Goal: Communication & Community: Answer question/provide support

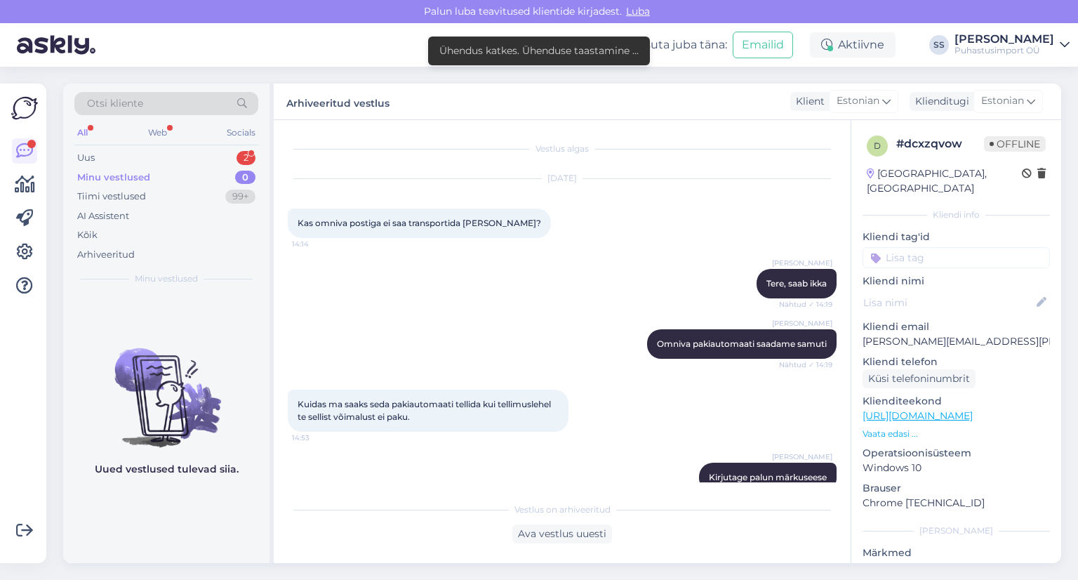
scroll to position [81, 0]
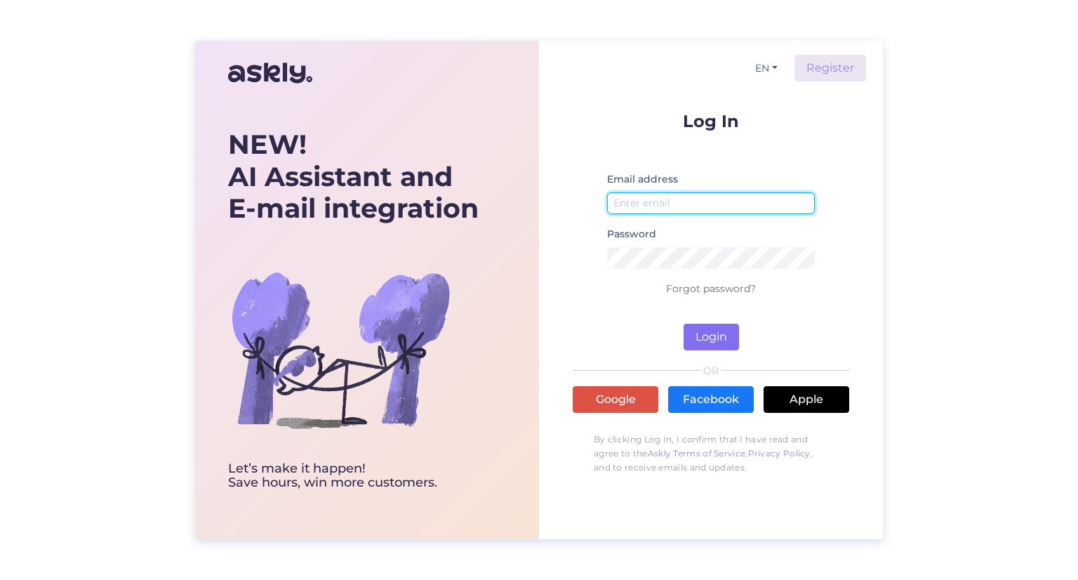
type input "[EMAIL_ADDRESS][DOMAIN_NAME]"
click at [710, 347] on button "Login" at bounding box center [711, 337] width 55 height 27
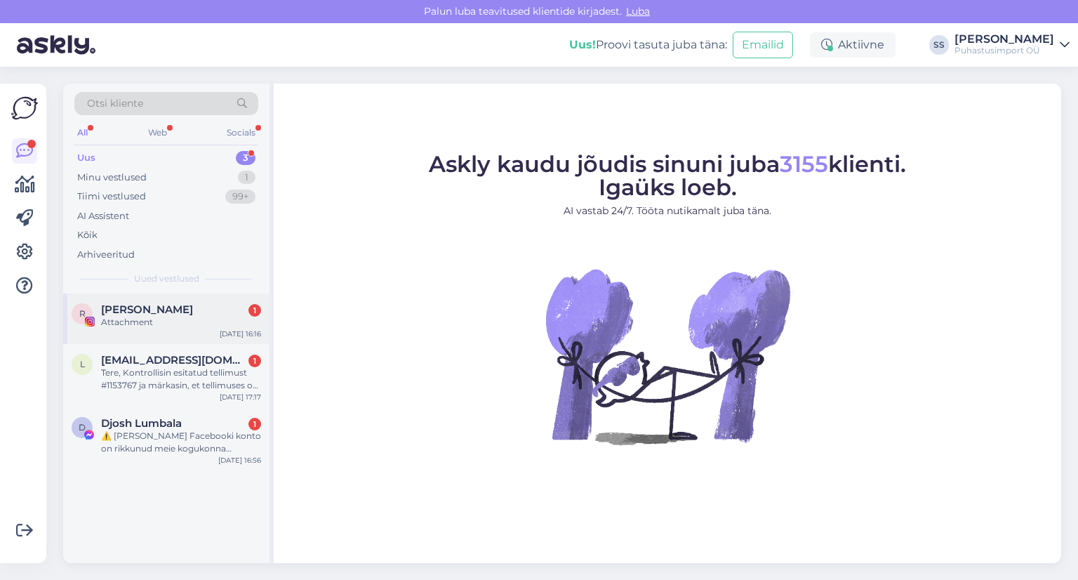
click at [204, 316] on div "Attachment" at bounding box center [181, 322] width 160 height 13
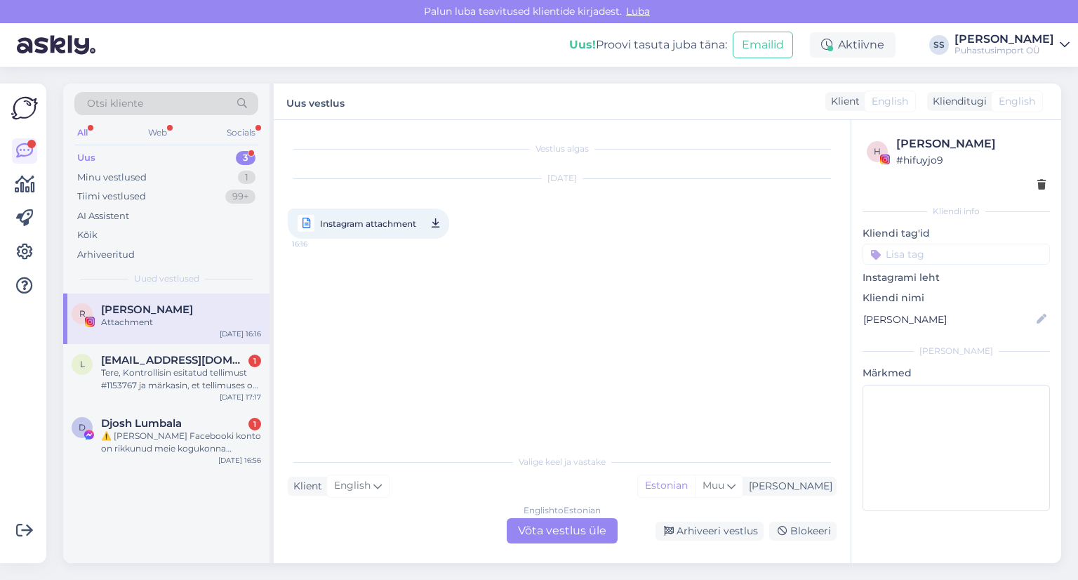
click at [710, 541] on div "English to Estonian Võta vestlus üle Arhiveeri vestlus Blokeeri" at bounding box center [562, 530] width 549 height 25
click at [708, 529] on div "Arhiveeri vestlus" at bounding box center [710, 530] width 108 height 19
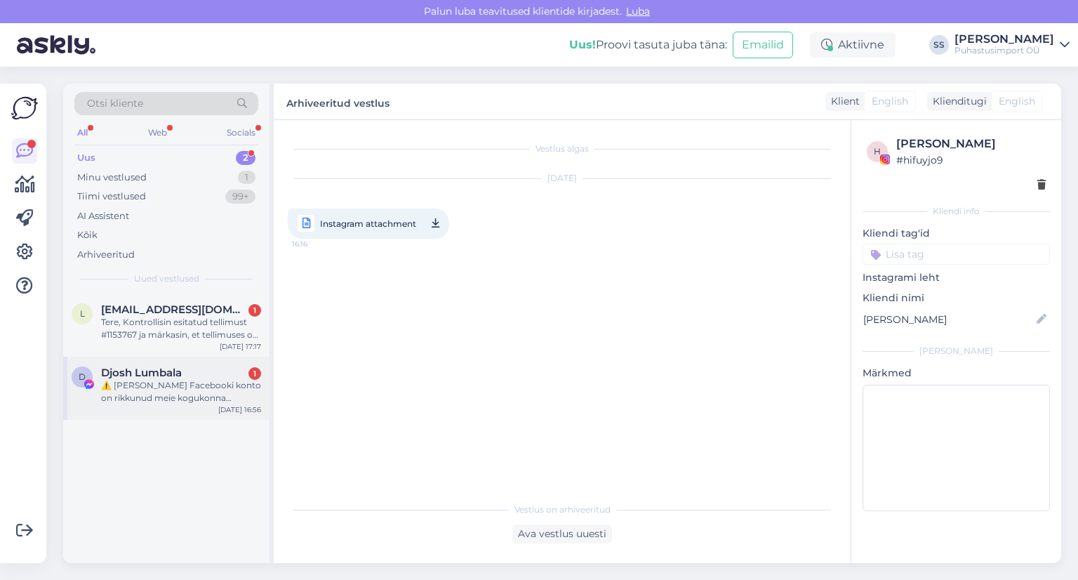
click at [194, 371] on div "Djosh Lumbala 1" at bounding box center [181, 372] width 160 height 13
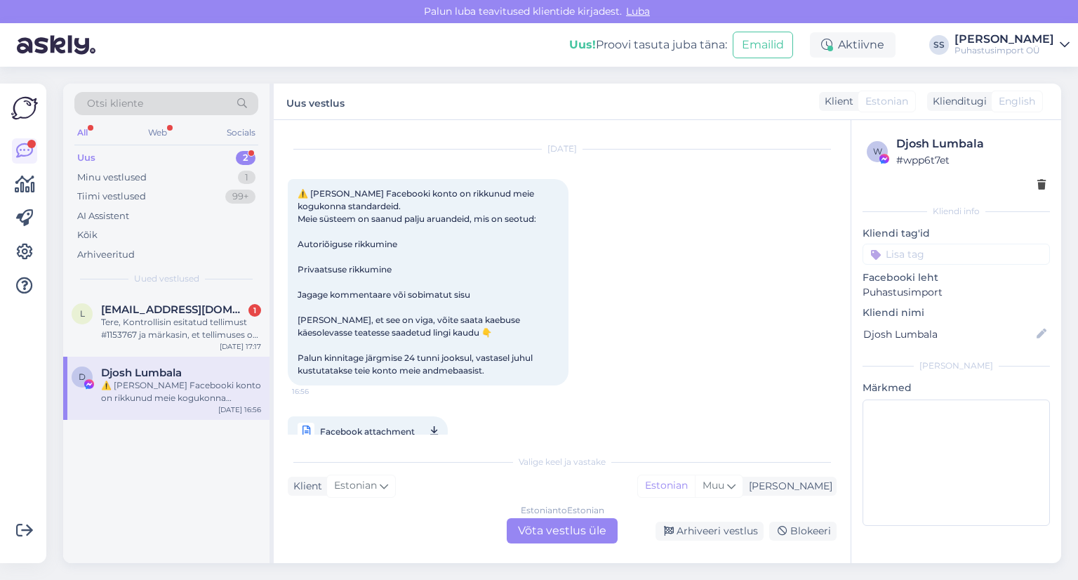
drag, startPoint x: 748, startPoint y: 529, endPoint x: 431, endPoint y: 461, distance: 324.3
click at [745, 529] on div "Arhiveeri vestlus" at bounding box center [710, 530] width 108 height 19
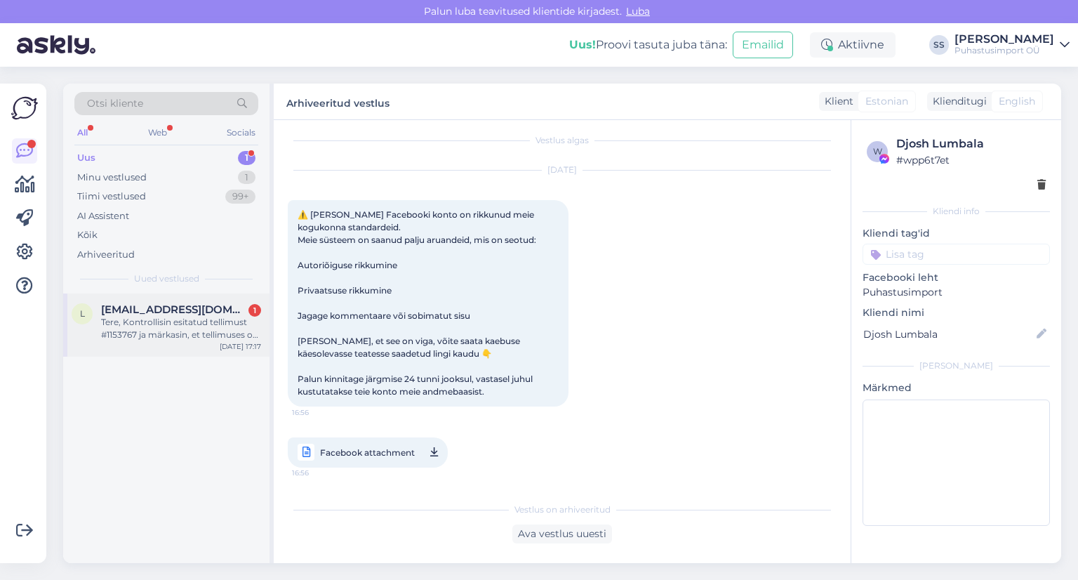
click at [168, 307] on span "lastekodu25@lastekodu25.ee" at bounding box center [174, 309] width 146 height 13
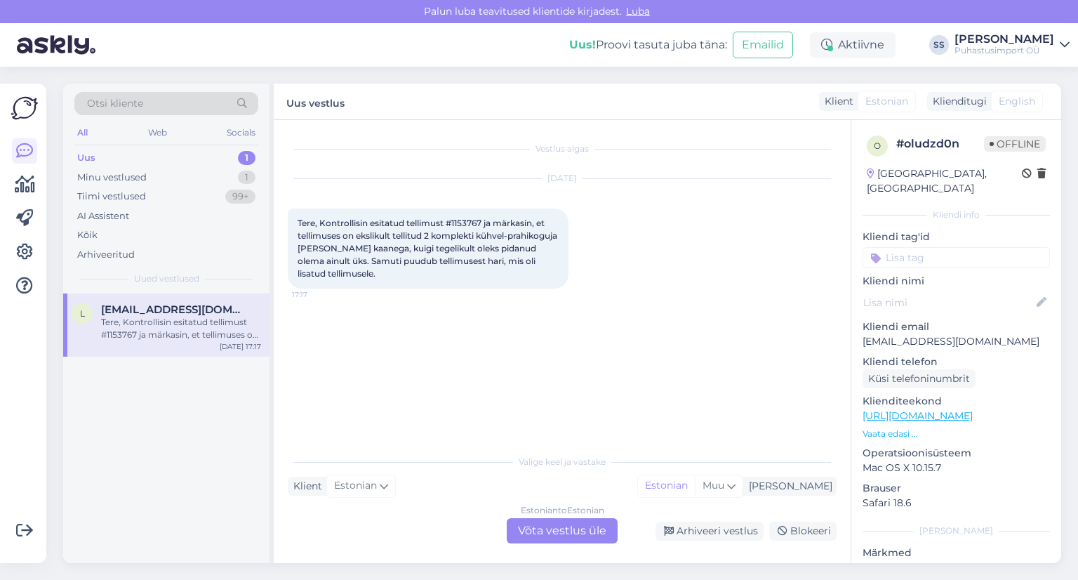
scroll to position [0, 0]
click at [722, 531] on div "Arhiveeri vestlus" at bounding box center [710, 530] width 108 height 19
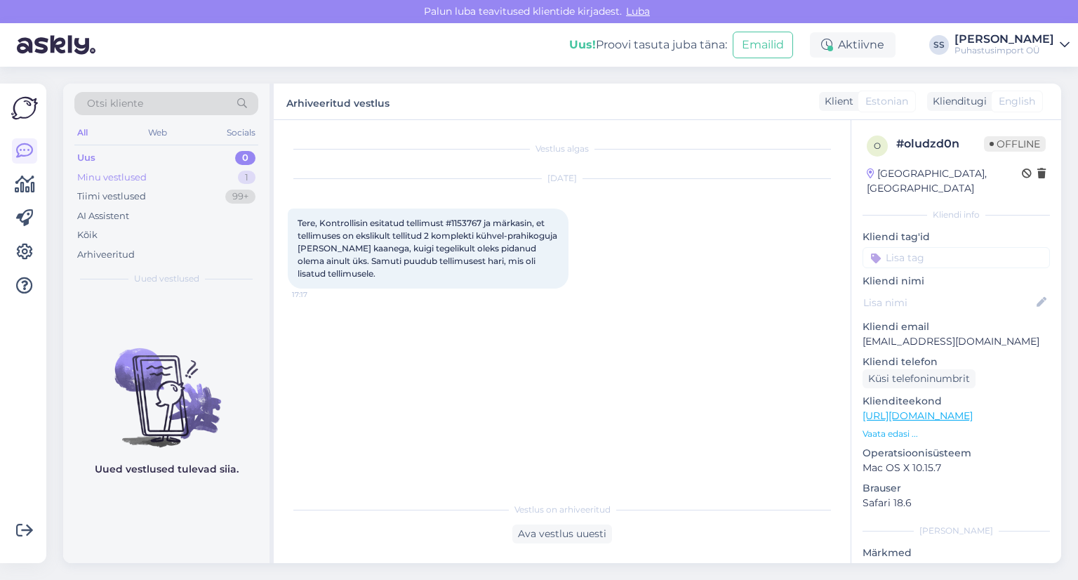
click at [228, 180] on div "Minu vestlused 1" at bounding box center [166, 178] width 184 height 20
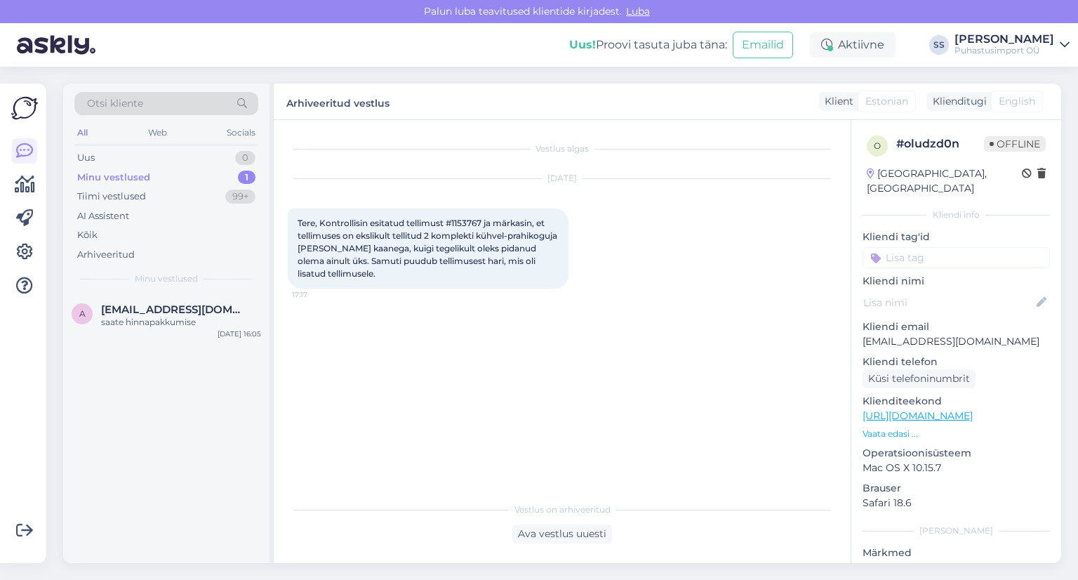
drag, startPoint x: 225, startPoint y: 310, endPoint x: 359, endPoint y: 385, distance: 153.3
click at [224, 310] on span "anzelika.andrejeva31@gmail.com" at bounding box center [174, 309] width 146 height 13
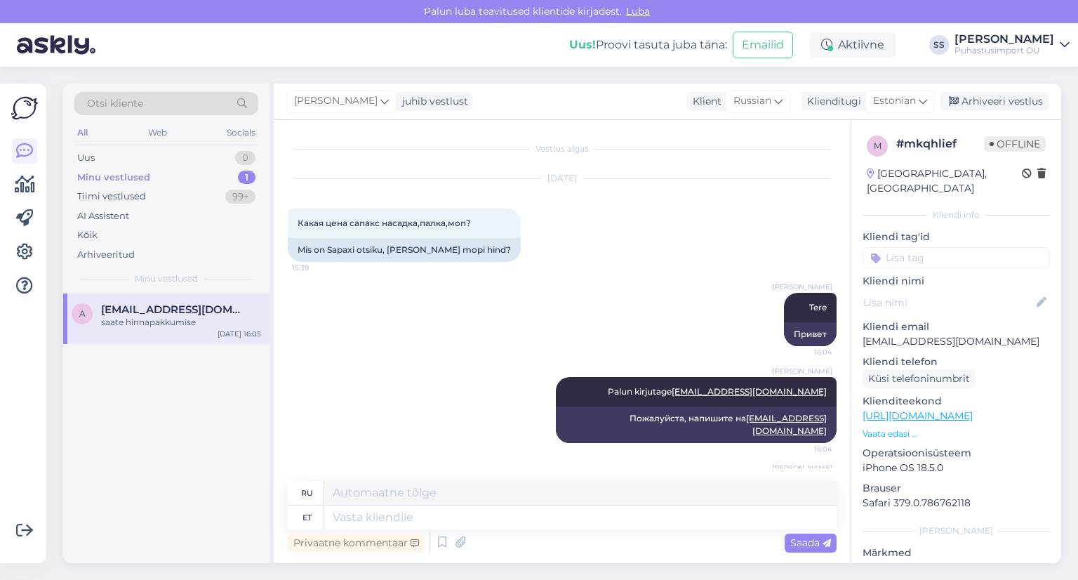
scroll to position [62, 0]
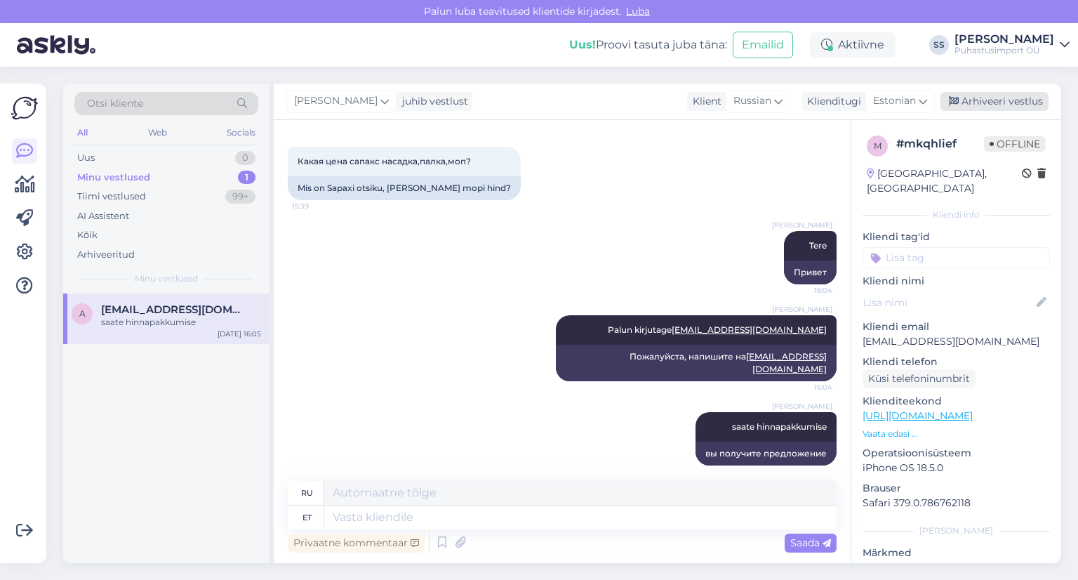
click at [994, 100] on div "Arhiveeri vestlus" at bounding box center [995, 101] width 108 height 19
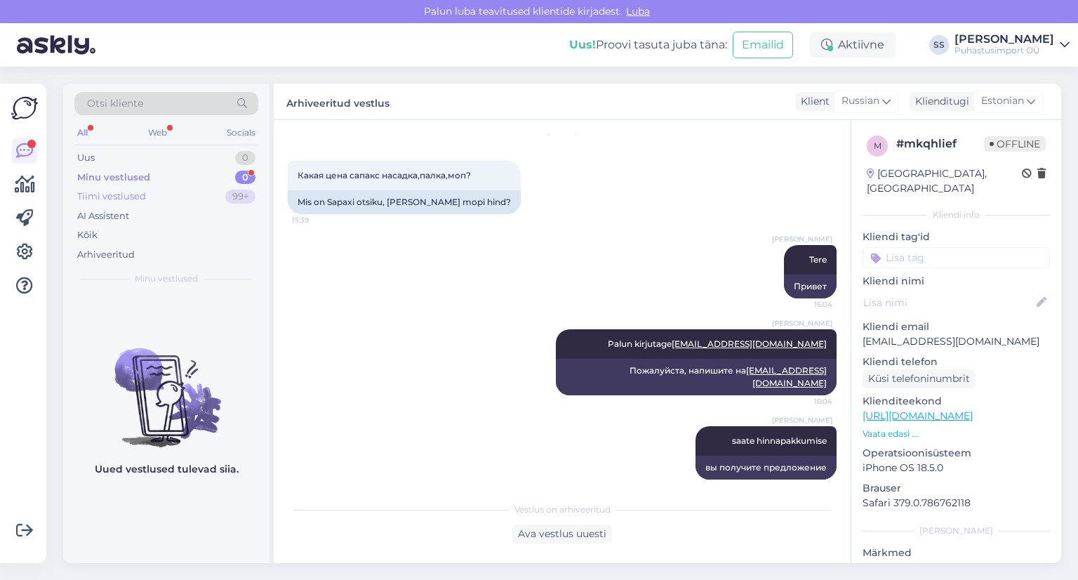
click at [180, 194] on div "Tiimi vestlused 99+" at bounding box center [166, 197] width 184 height 20
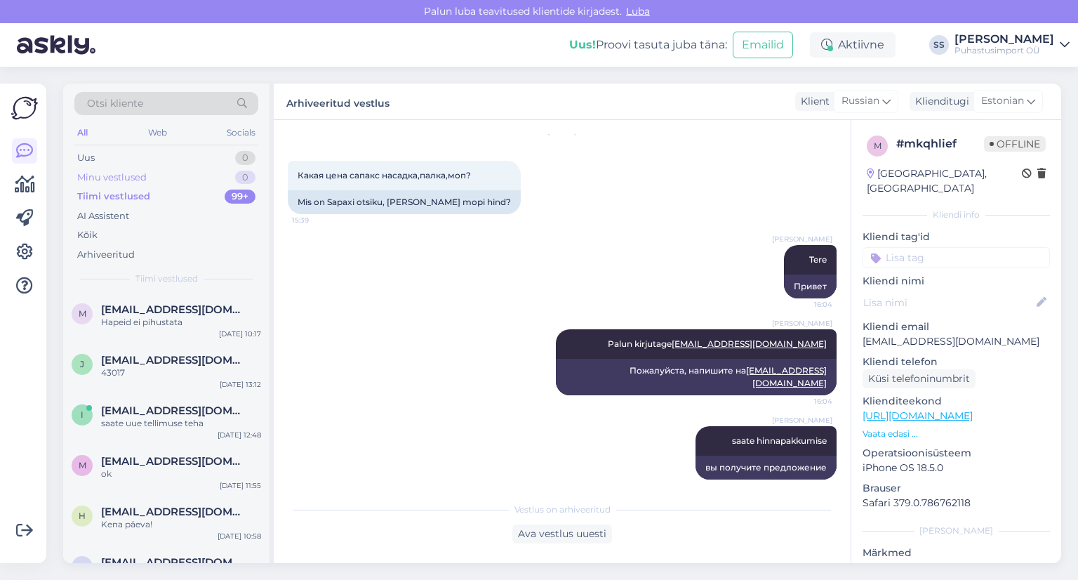
click at [185, 180] on div "Minu vestlused 0" at bounding box center [166, 178] width 184 height 20
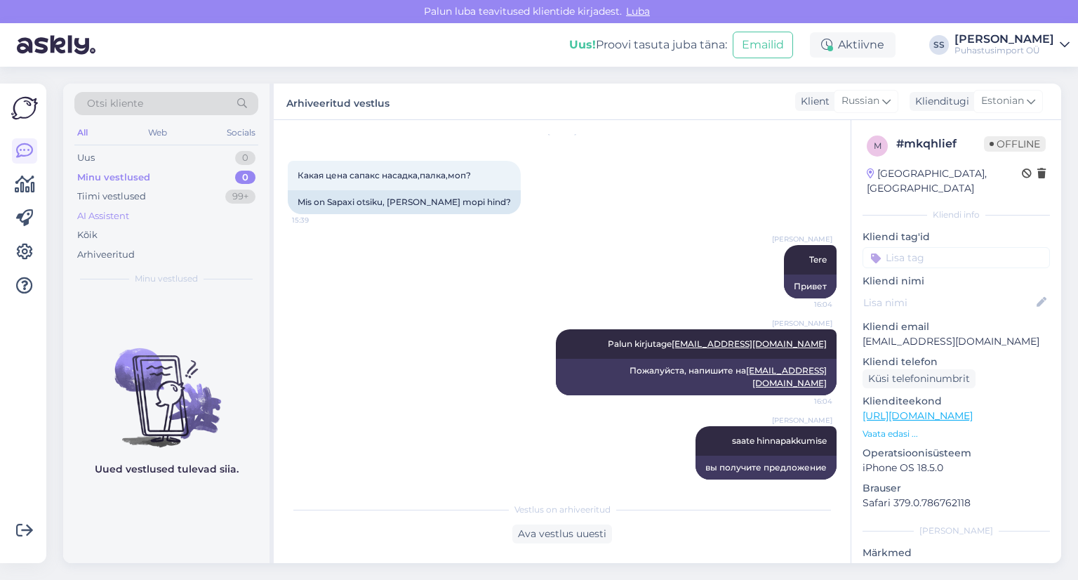
click at [194, 209] on div "AI Assistent" at bounding box center [166, 216] width 184 height 20
click at [190, 194] on div "Tiimi vestlused 99+" at bounding box center [166, 197] width 184 height 20
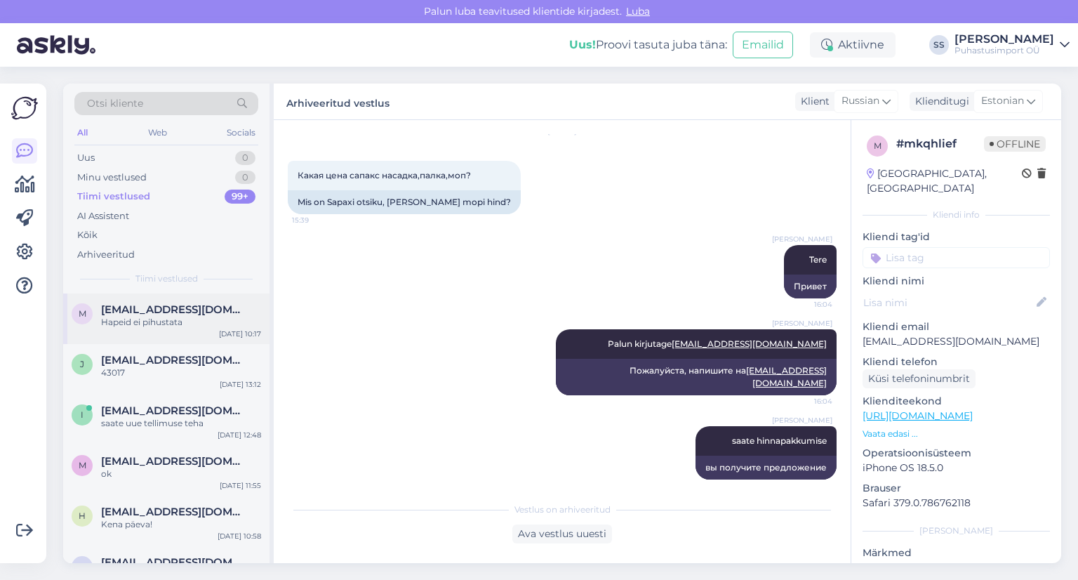
click at [194, 322] on div "Hapeid ei pihustata" at bounding box center [181, 322] width 160 height 13
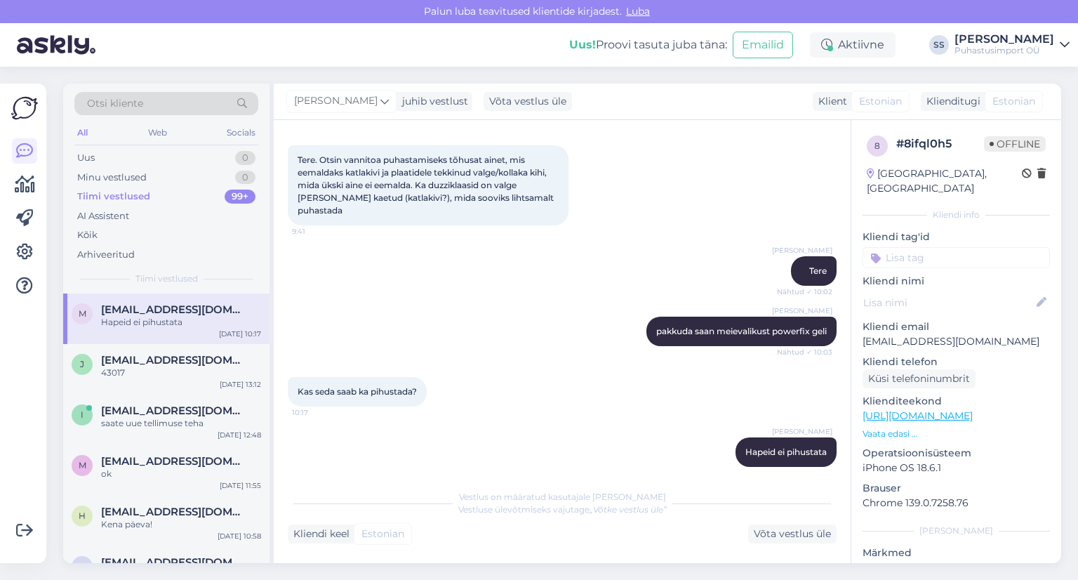
scroll to position [0, 0]
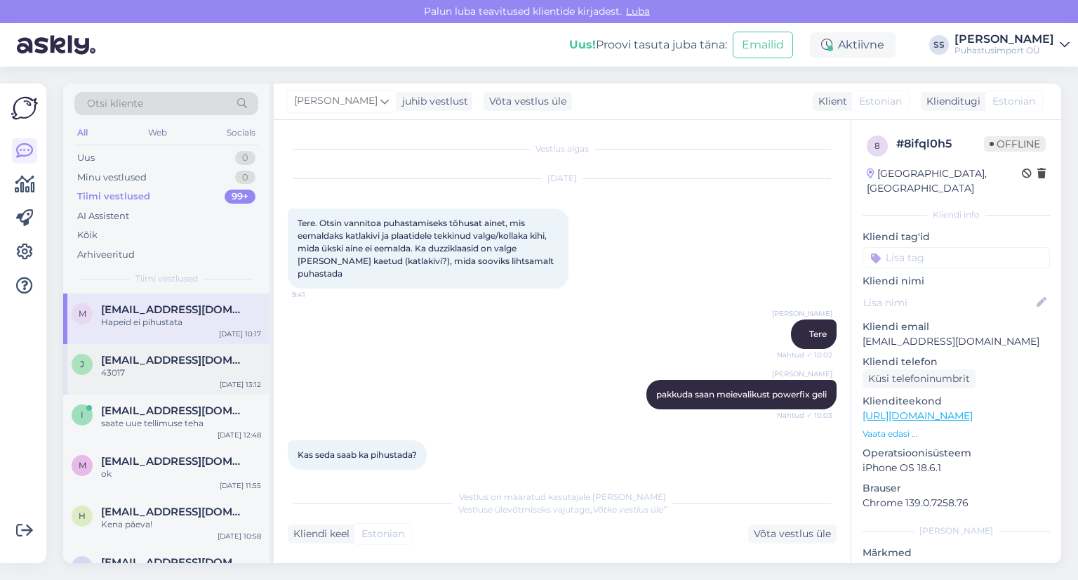
click at [185, 351] on div "j jaanika@avolux.ee 43017 Aug 19 13:12" at bounding box center [166, 369] width 206 height 51
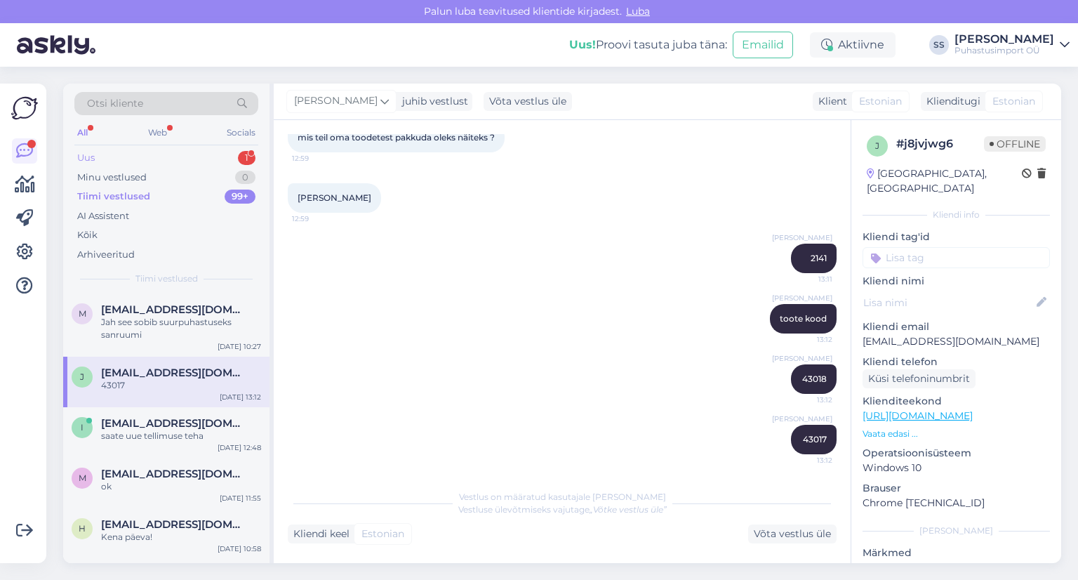
click at [182, 149] on div "Uus 1" at bounding box center [166, 158] width 184 height 20
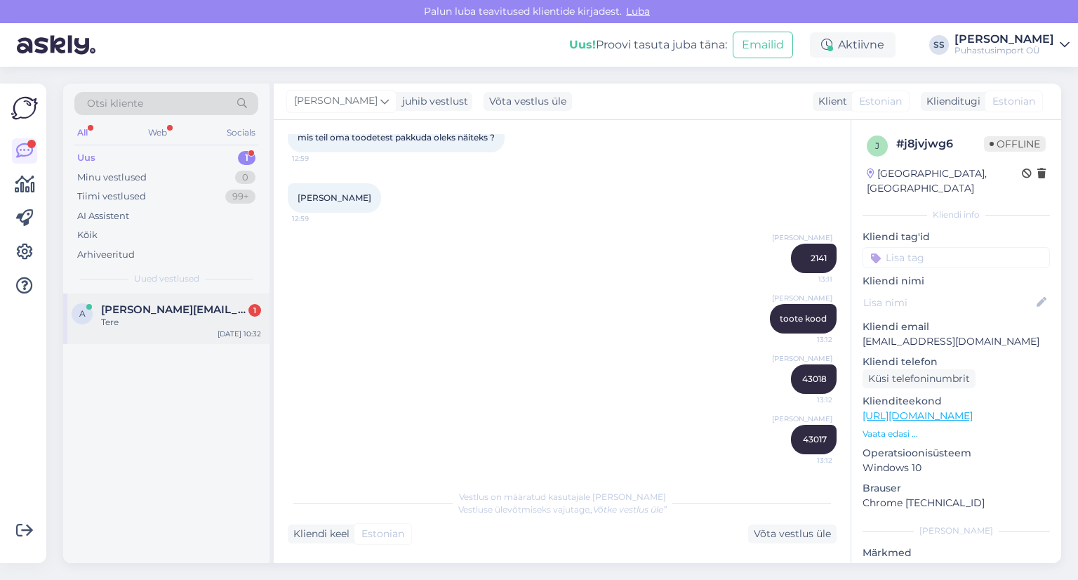
click at [179, 296] on div "a anatoli.detkovski@tallinnlv.ee 1 Tere Aug 21 10:32" at bounding box center [166, 318] width 206 height 51
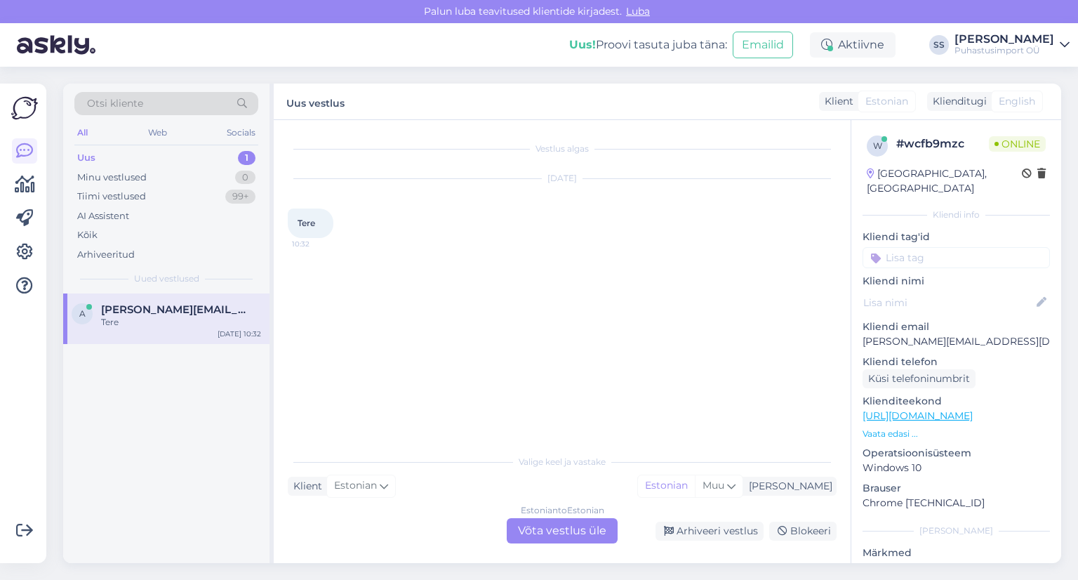
drag, startPoint x: 566, startPoint y: 531, endPoint x: 557, endPoint y: 516, distance: 17.3
click at [564, 529] on div "Estonian to Estonian Võta vestlus üle" at bounding box center [562, 530] width 111 height 25
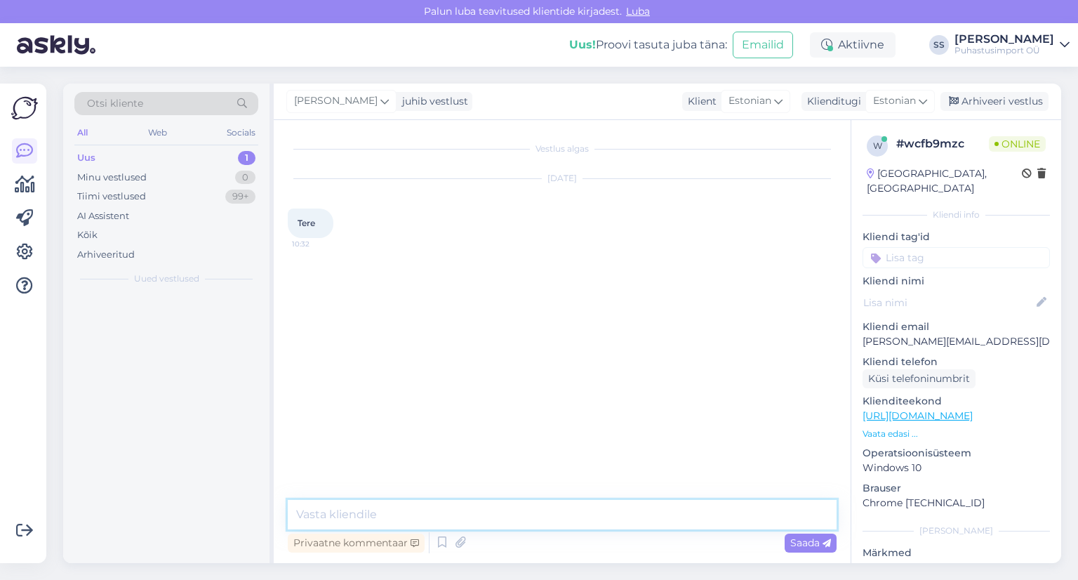
click at [553, 510] on textarea at bounding box center [562, 514] width 549 height 29
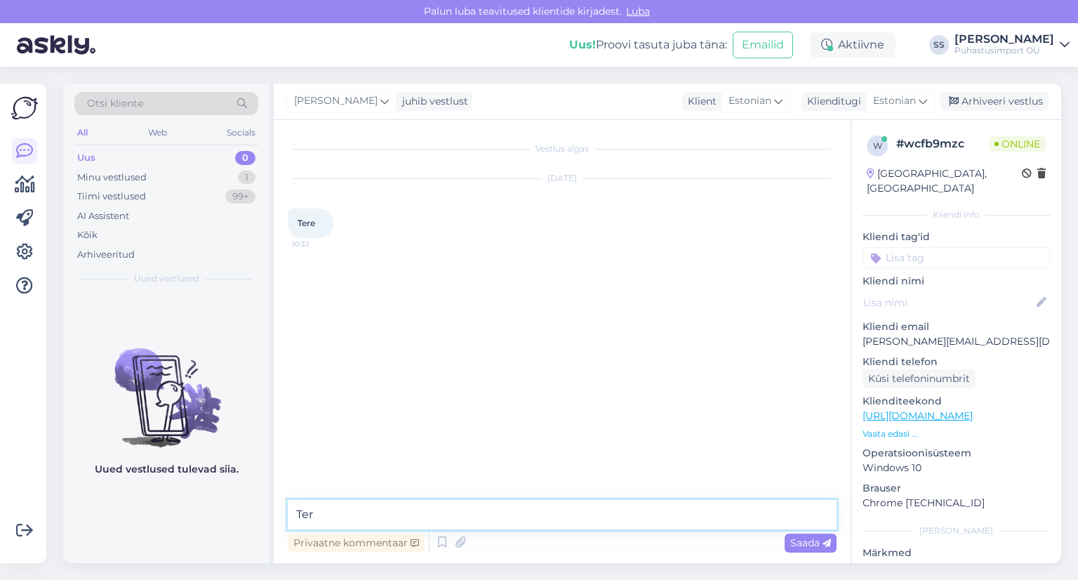
type textarea "Tere"
type textarea "Kuidas saame abiks olla?"
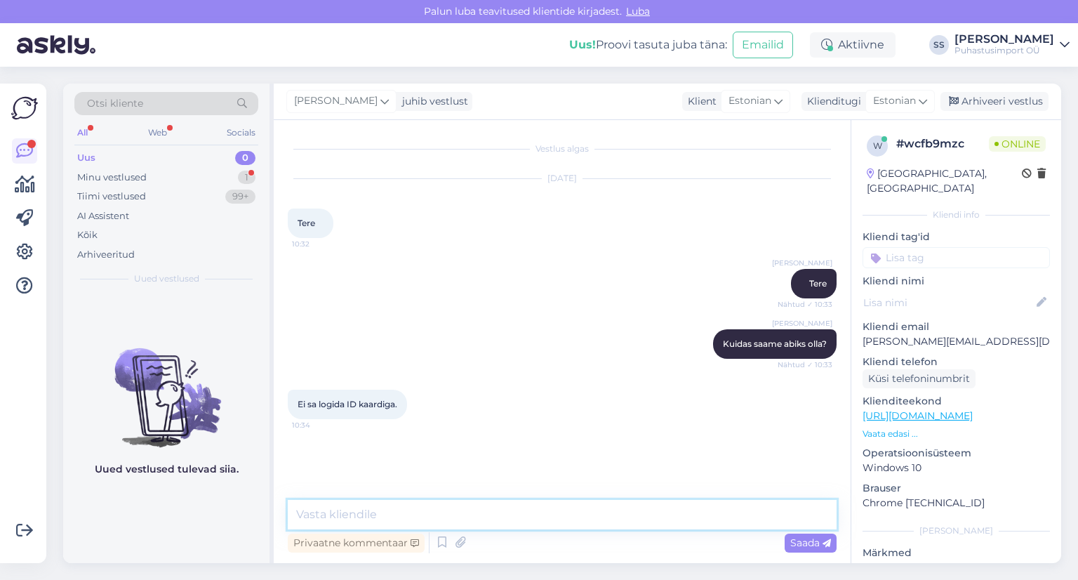
click at [653, 503] on textarea at bounding box center [562, 514] width 549 height 29
type textarea "mis ettevõte?"
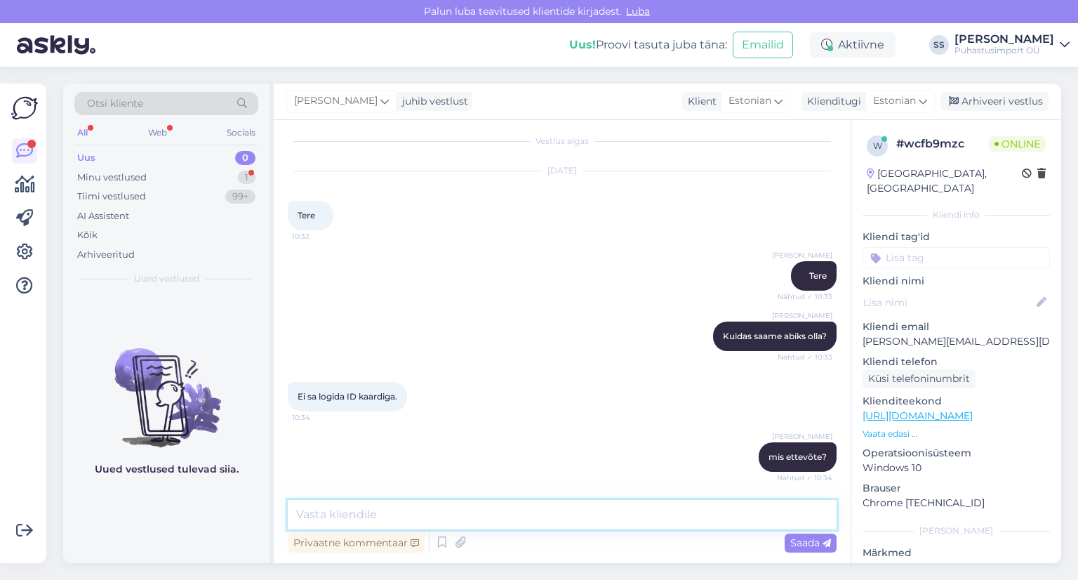
scroll to position [68, 0]
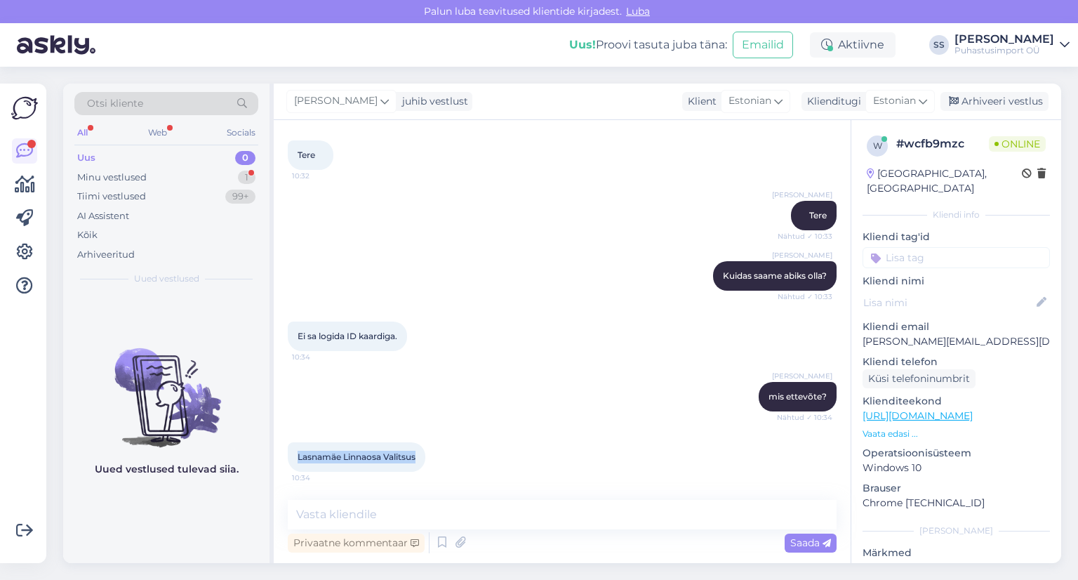
drag, startPoint x: 421, startPoint y: 454, endPoint x: 297, endPoint y: 453, distance: 124.2
click at [297, 453] on div "Lasnamäe Linnaosa Valitsus 10:34" at bounding box center [357, 456] width 138 height 29
copy span "Lasnamäe Linnaosa Valitsus"
click at [677, 523] on textarea at bounding box center [562, 514] width 549 height 29
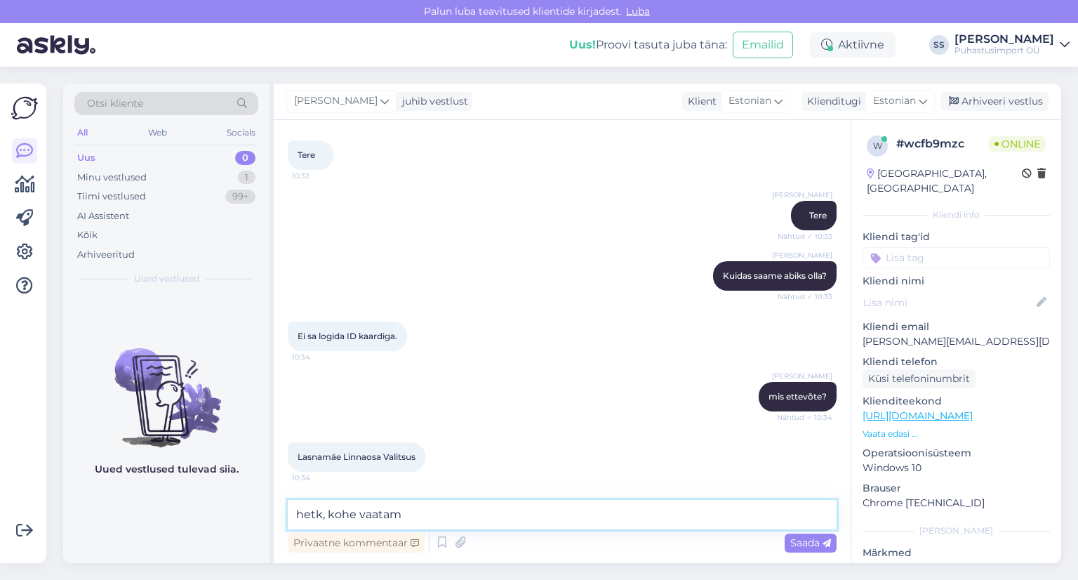
type textarea "hetk, kohe vaatame"
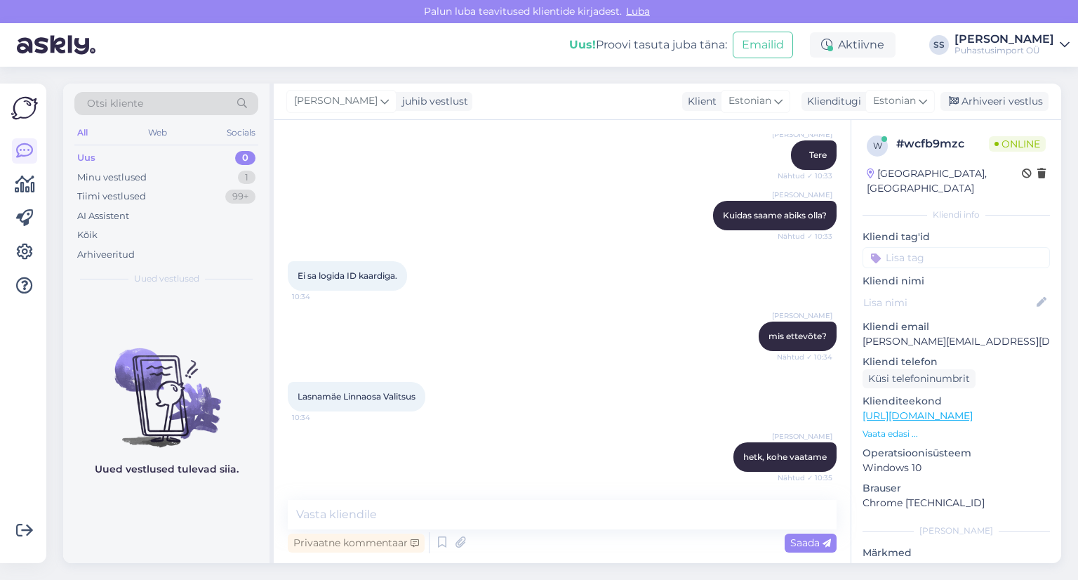
scroll to position [189, 0]
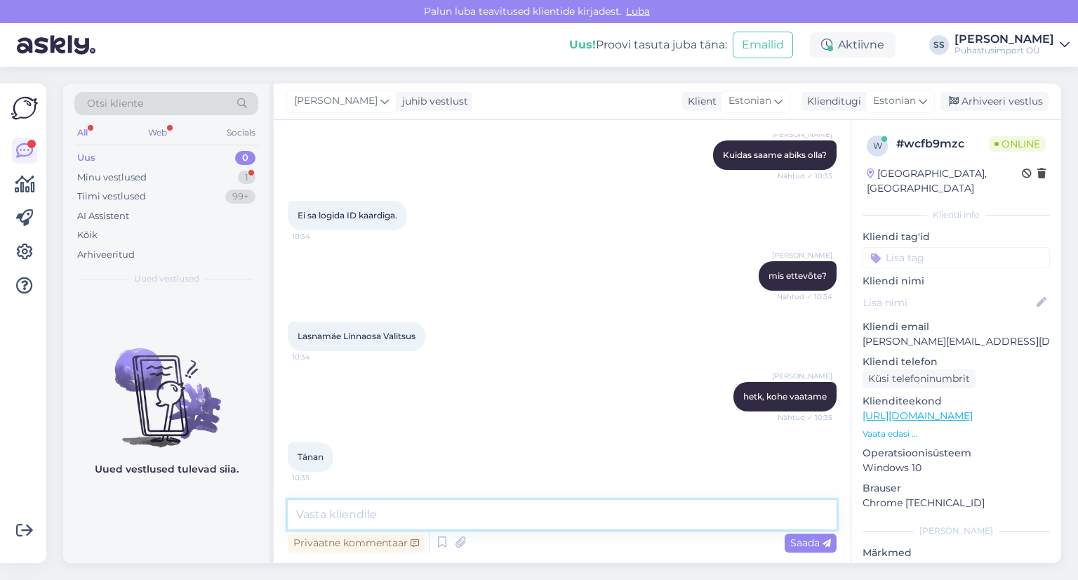
click at [465, 517] on textarea at bounding box center [562, 514] width 549 height 29
type textarea "kas eelnevalt olete saanud?"
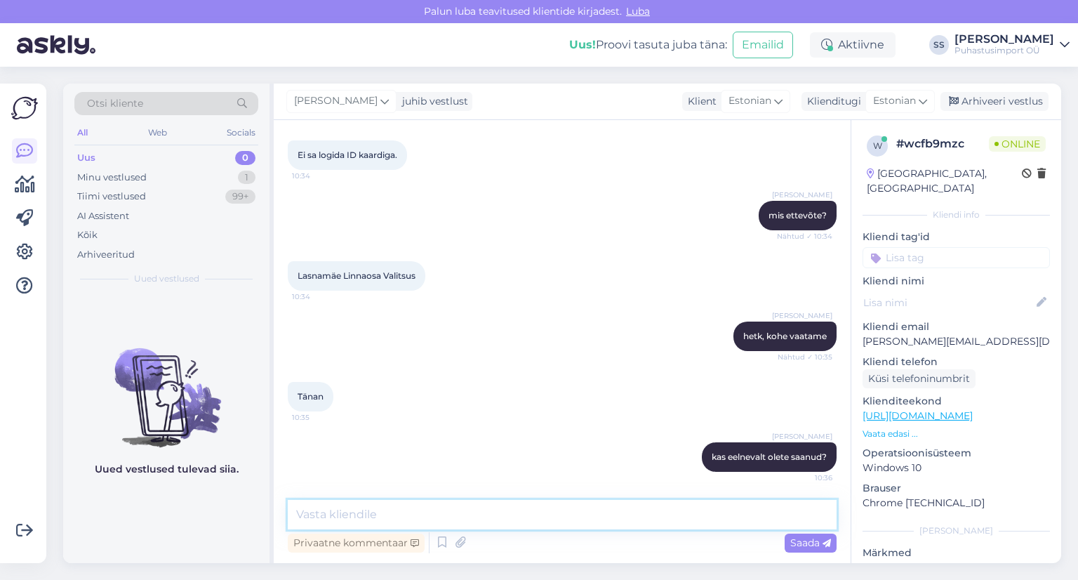
scroll to position [249, 0]
click at [430, 504] on textarea at bounding box center [562, 514] width 549 height 29
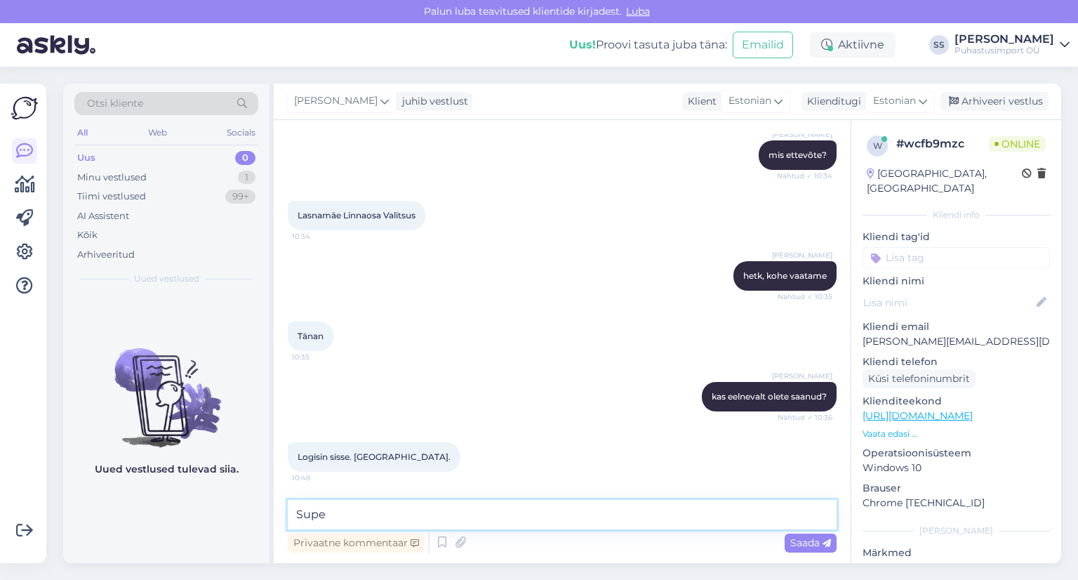
type textarea "Super"
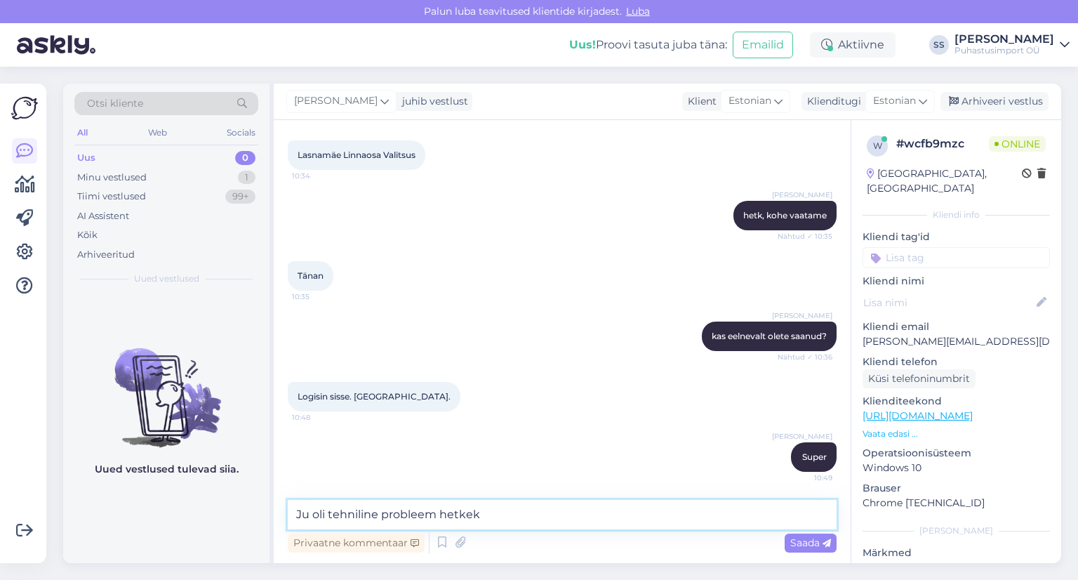
type textarea "Ju oli tehniline probleem hetkeks"
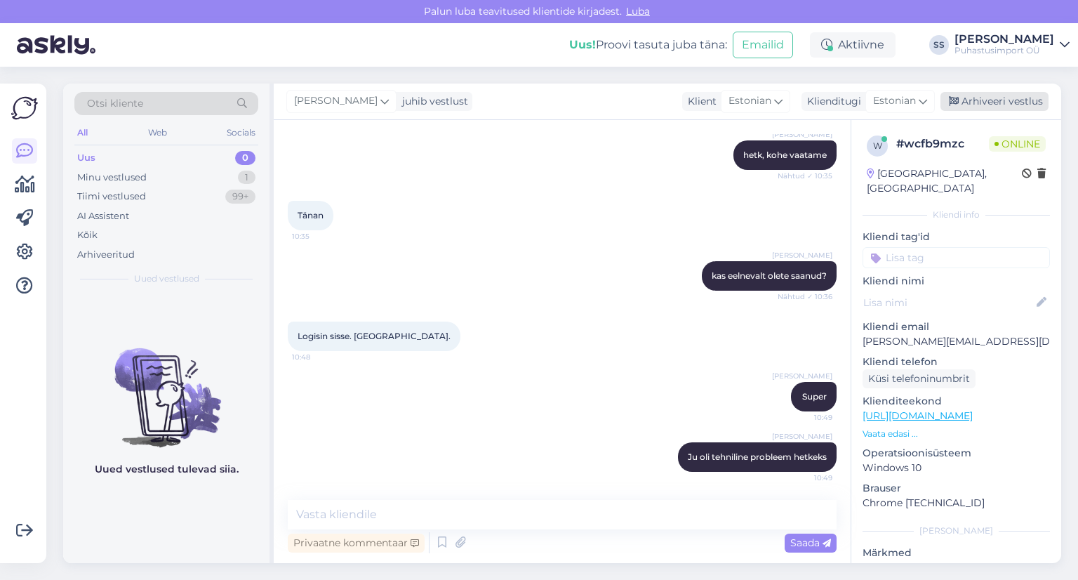
click at [1035, 102] on div "Arhiveeri vestlus" at bounding box center [995, 101] width 108 height 19
